Goal: Task Accomplishment & Management: Complete application form

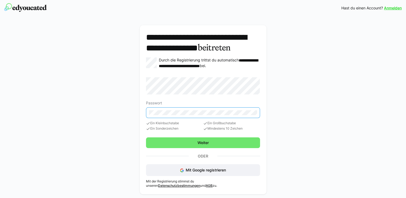
scroll to position [9, 0]
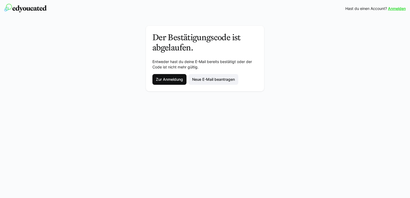
click at [171, 79] on span "Zur Anmeldung" at bounding box center [169, 79] width 29 height 5
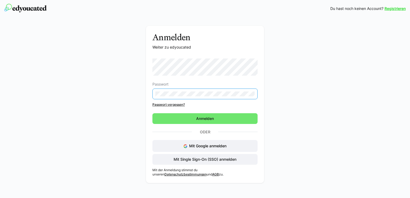
click at [175, 104] on div "Passwort Passwort vergessen?" at bounding box center [205, 83] width 105 height 48
